Goal: Transaction & Acquisition: Book appointment/travel/reservation

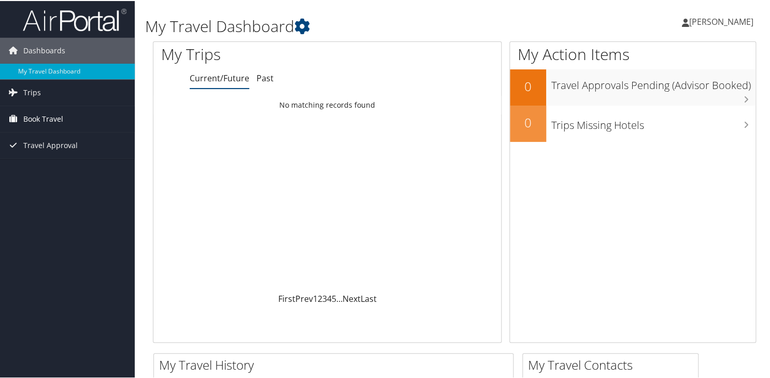
click at [42, 118] on span "Book Travel" at bounding box center [43, 118] width 40 height 26
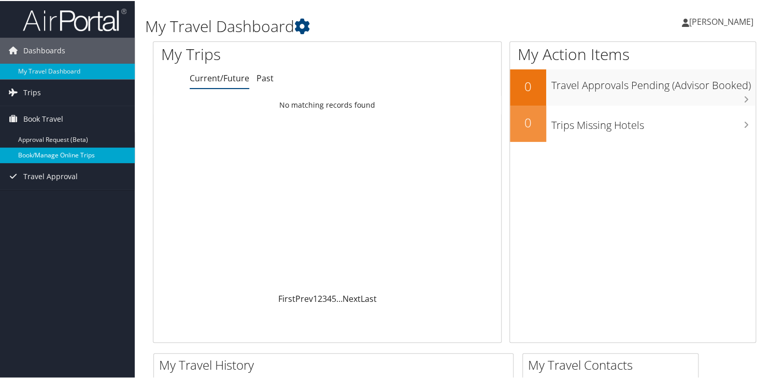
click at [47, 158] on link "Book/Manage Online Trips" at bounding box center [67, 155] width 135 height 16
click at [31, 152] on link "Book/Manage Online Trips" at bounding box center [67, 155] width 135 height 16
